Goal: Task Accomplishment & Management: Use online tool/utility

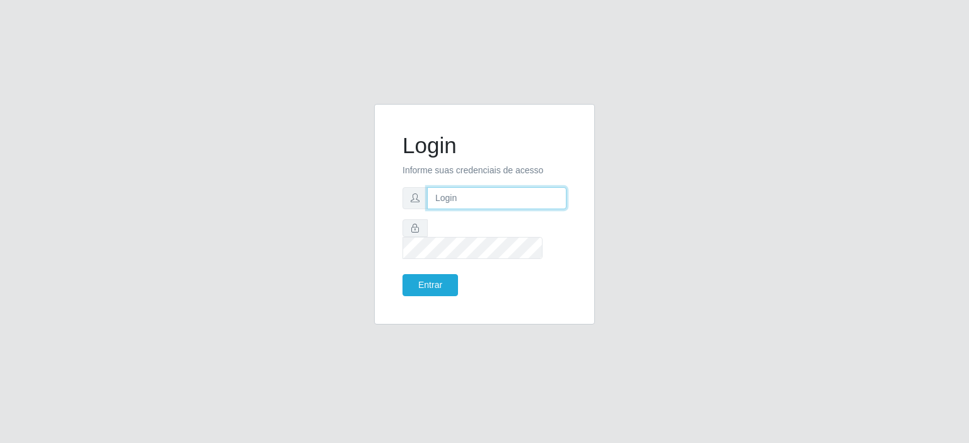
click at [500, 204] on input "text" at bounding box center [496, 198] width 139 height 22
type input "[EMAIL_ADDRESS][PERSON_NAME][DOMAIN_NAME]"
click at [437, 274] on button "Entrar" at bounding box center [430, 285] width 56 height 22
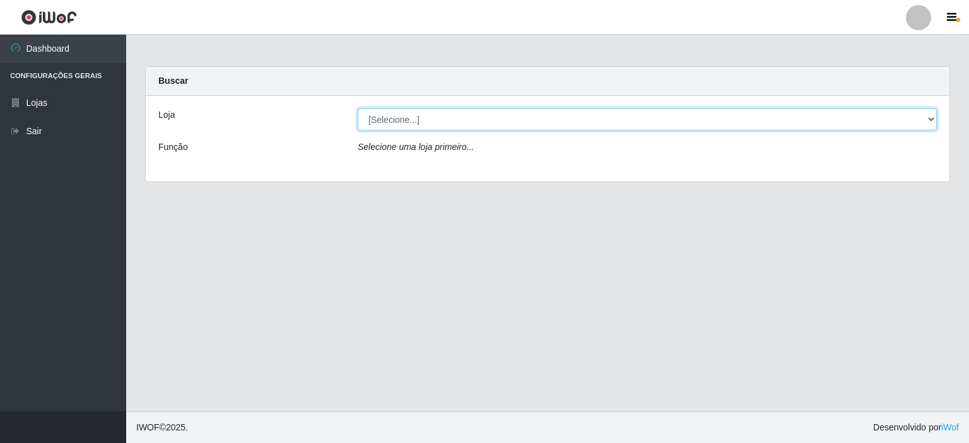
click at [365, 120] on select "[Selecione...] Corte Fácil - Unidade Planalto" at bounding box center [647, 120] width 579 height 22
select select "202"
click at [358, 109] on select "[Selecione...] Corte Fácil - Unidade Planalto" at bounding box center [647, 120] width 579 height 22
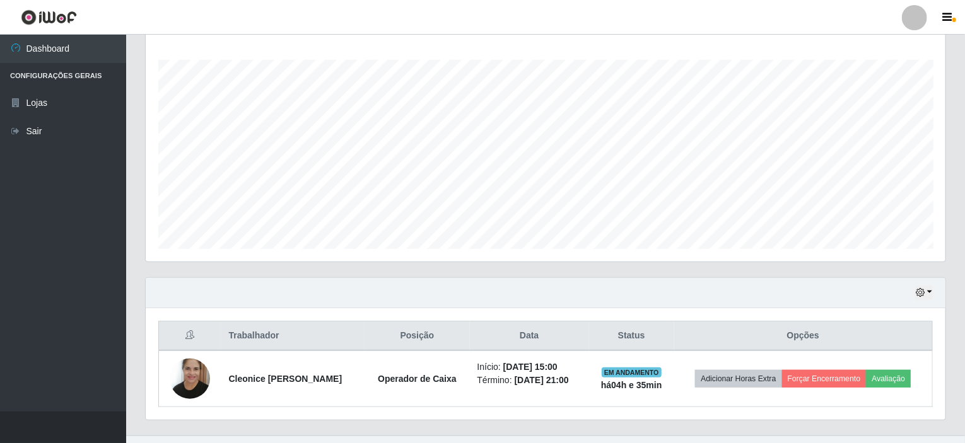
scroll to position [223, 0]
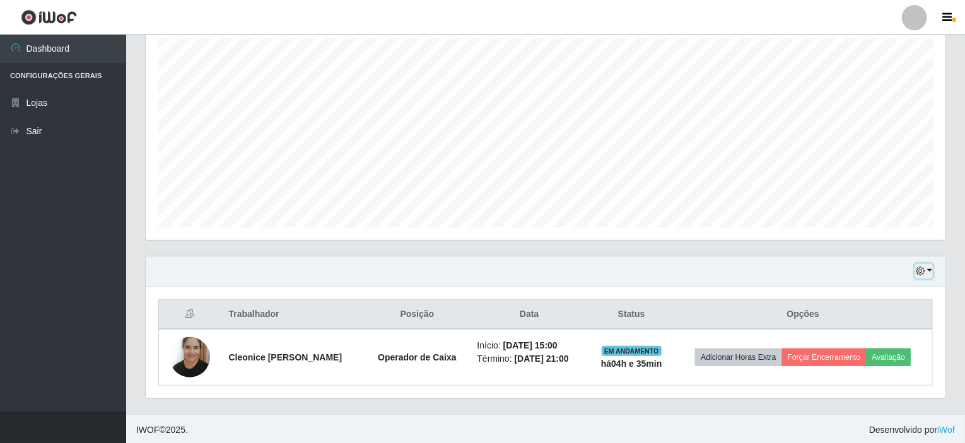
click at [926, 272] on button "button" at bounding box center [924, 271] width 18 height 15
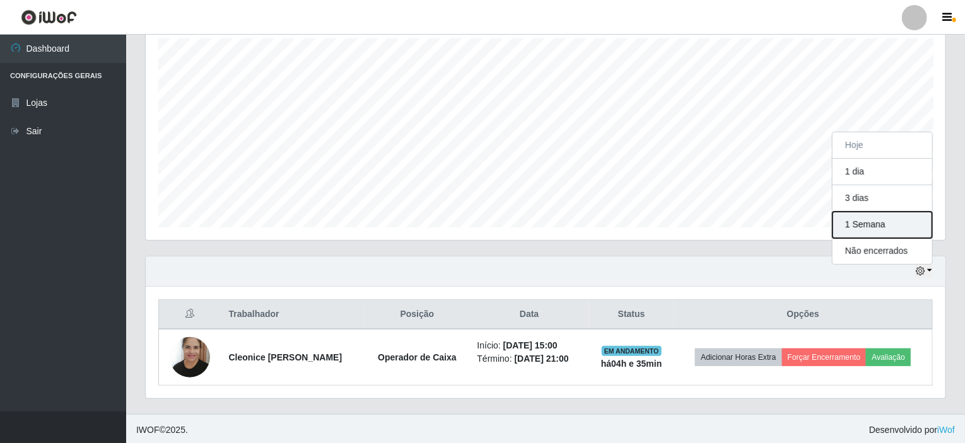
click at [850, 223] on button "1 Semana" at bounding box center [883, 225] width 100 height 26
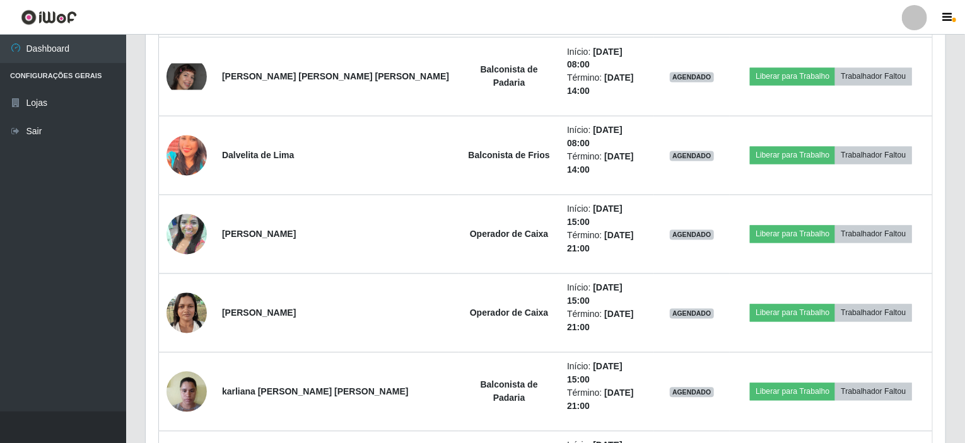
scroll to position [1141, 0]
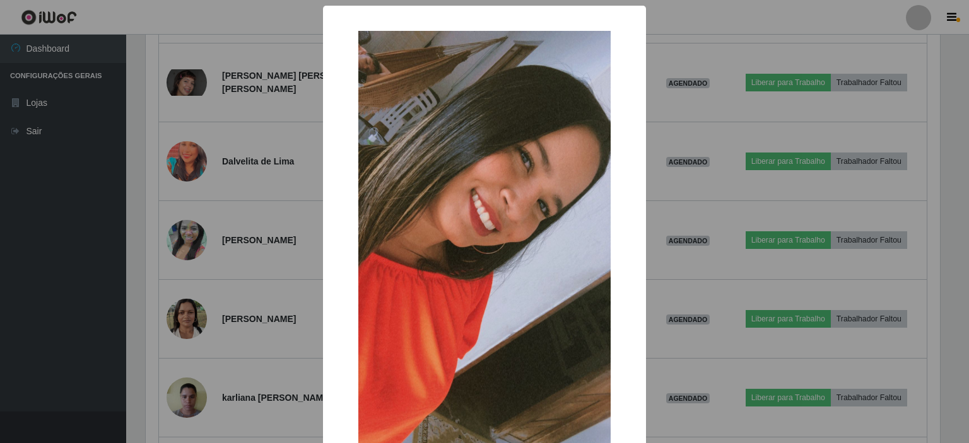
click at [250, 247] on div "× OK Cancel" at bounding box center [484, 221] width 969 height 443
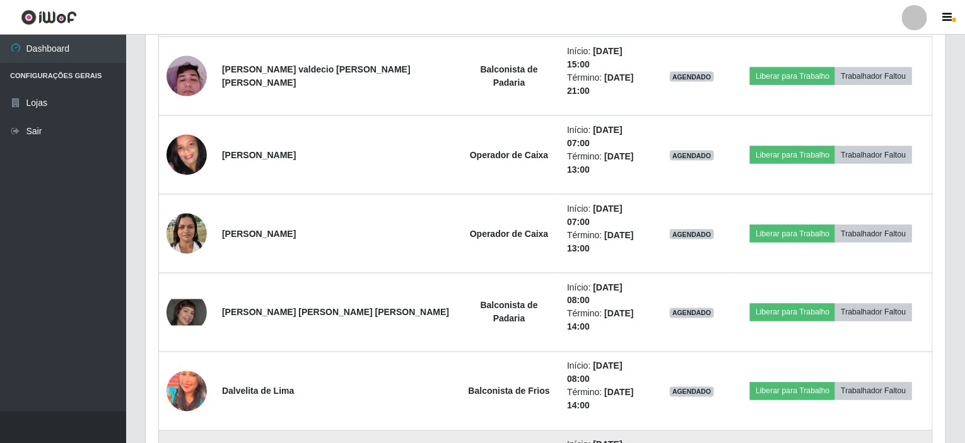
scroll to position [888, 0]
